Goal: Find specific page/section: Find specific page/section

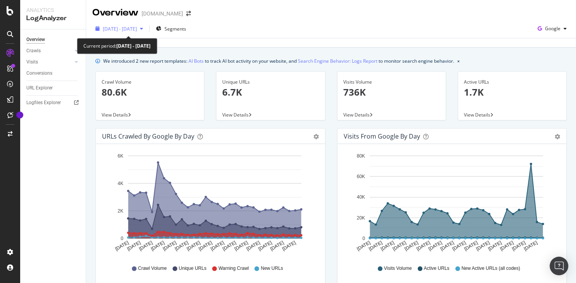
click at [137, 28] on span "[DATE] - [DATE]" at bounding box center [120, 29] width 34 height 7
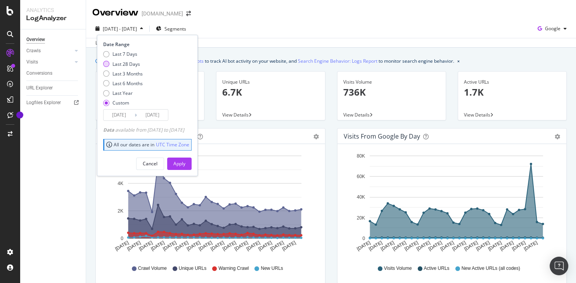
click at [105, 65] on div "Last 28 Days" at bounding box center [106, 64] width 6 height 6
type input "[DATE]"
click at [185, 164] on div "Apply" at bounding box center [179, 164] width 12 height 7
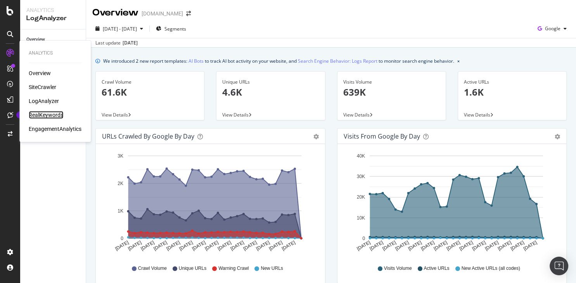
click at [53, 114] on div "RealKeywords" at bounding box center [46, 115] width 35 height 8
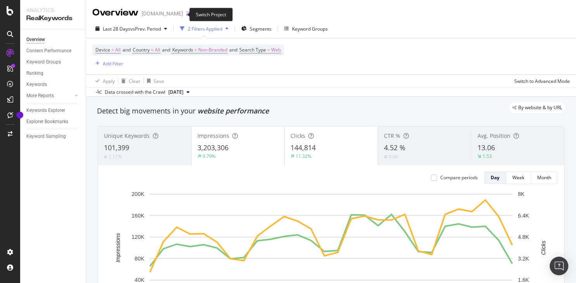
click at [186, 15] on icon "arrow-right-arrow-left" at bounding box center [188, 13] width 5 height 5
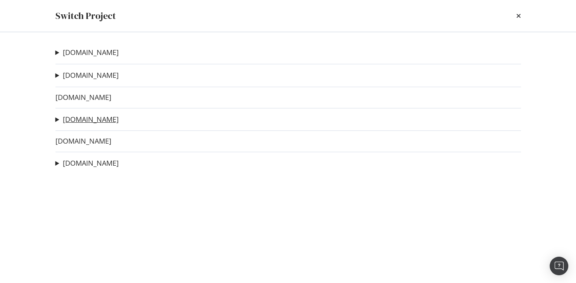
click at [78, 121] on link "[DOMAIN_NAME]" at bounding box center [91, 120] width 56 height 8
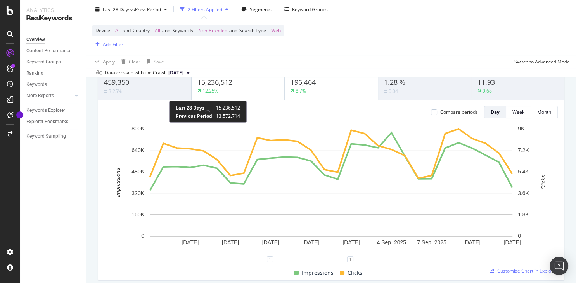
scroll to position [74, 0]
